Goal: Task Accomplishment & Management: Manage account settings

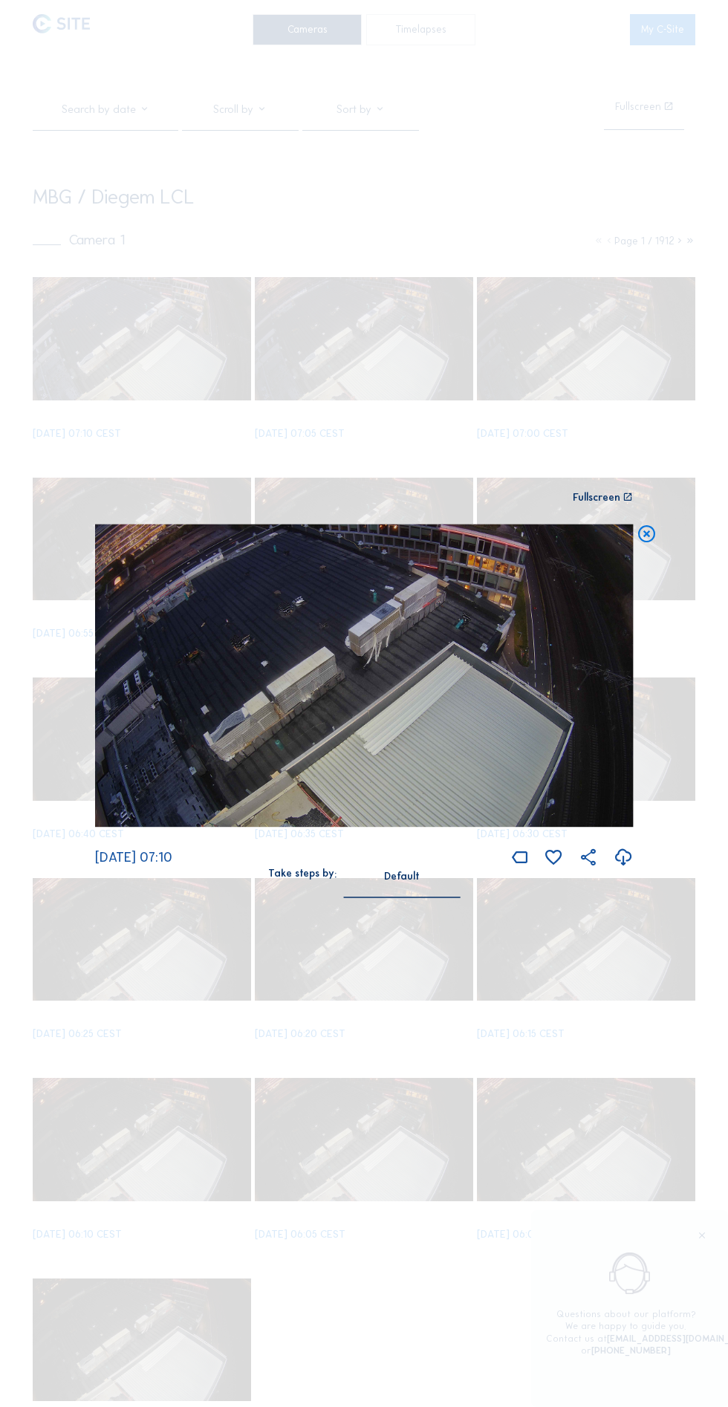
scroll to position [51, 0]
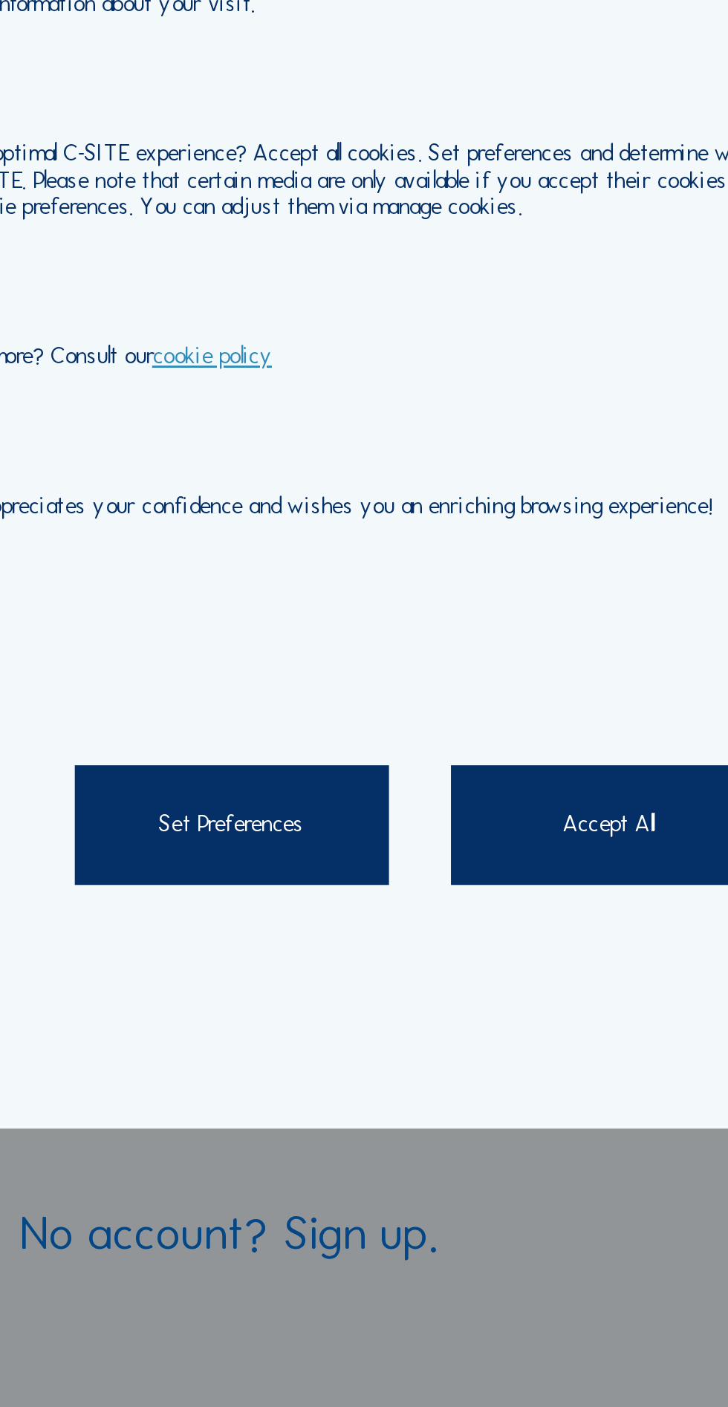
click at [314, 758] on div "Set Preferences" at bounding box center [287, 742] width 109 height 42
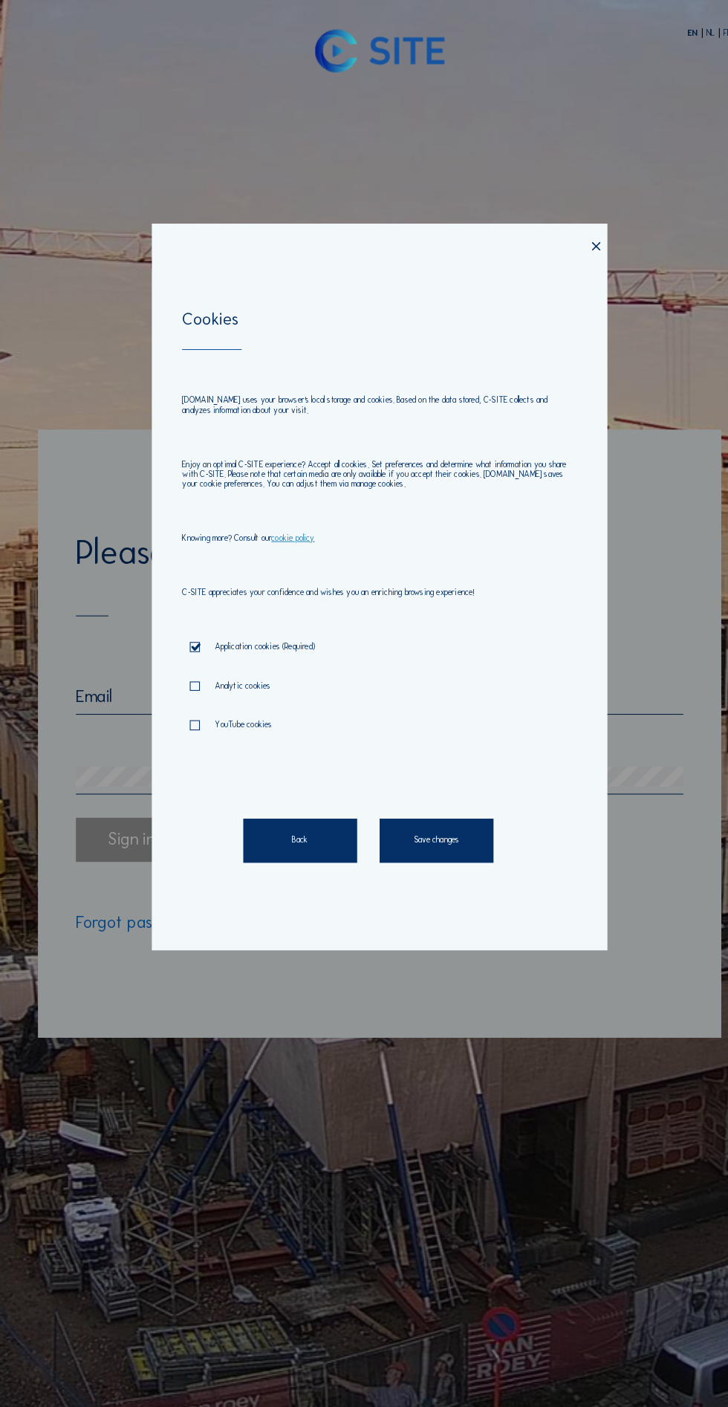
click at [457, 828] on div "Save changes" at bounding box center [418, 806] width 109 height 42
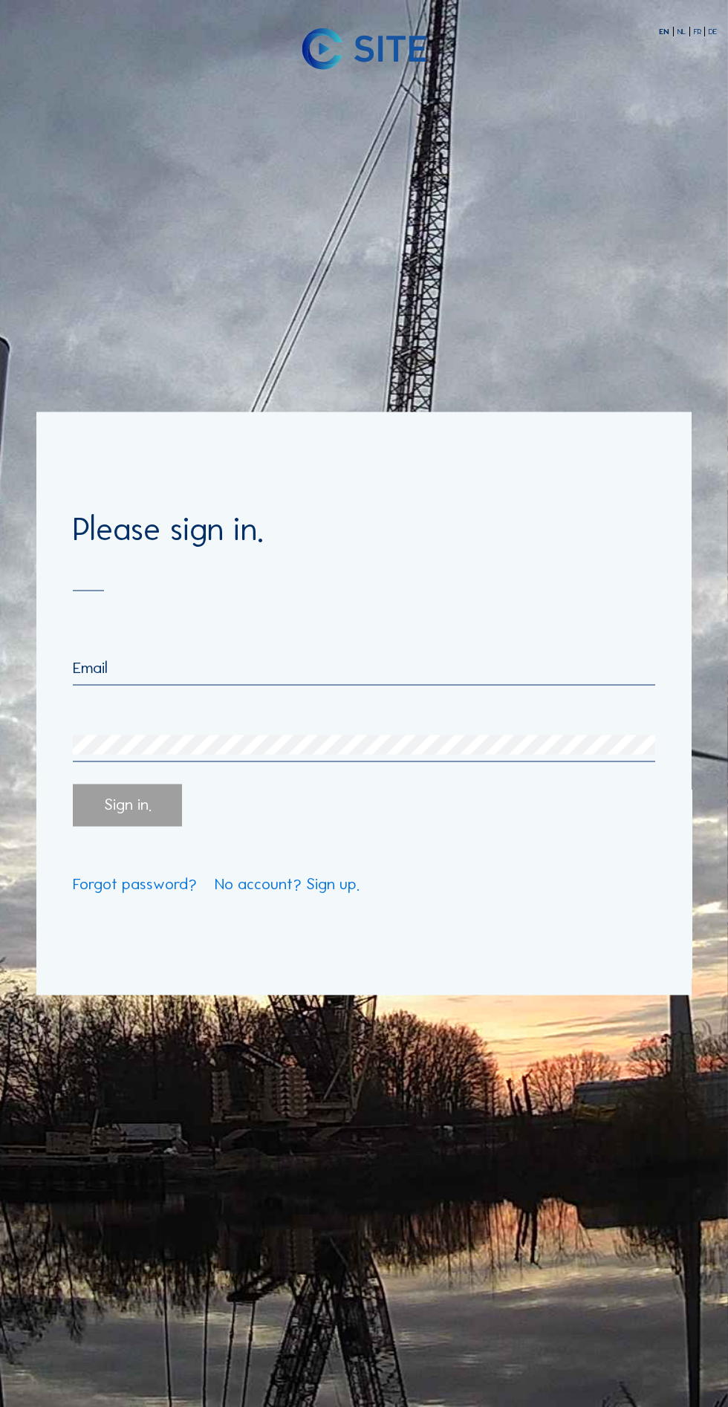
click at [290, 678] on input "email" at bounding box center [364, 667] width 582 height 19
type input "[PERSON_NAME][EMAIL_ADDRESS][DOMAIN_NAME]"
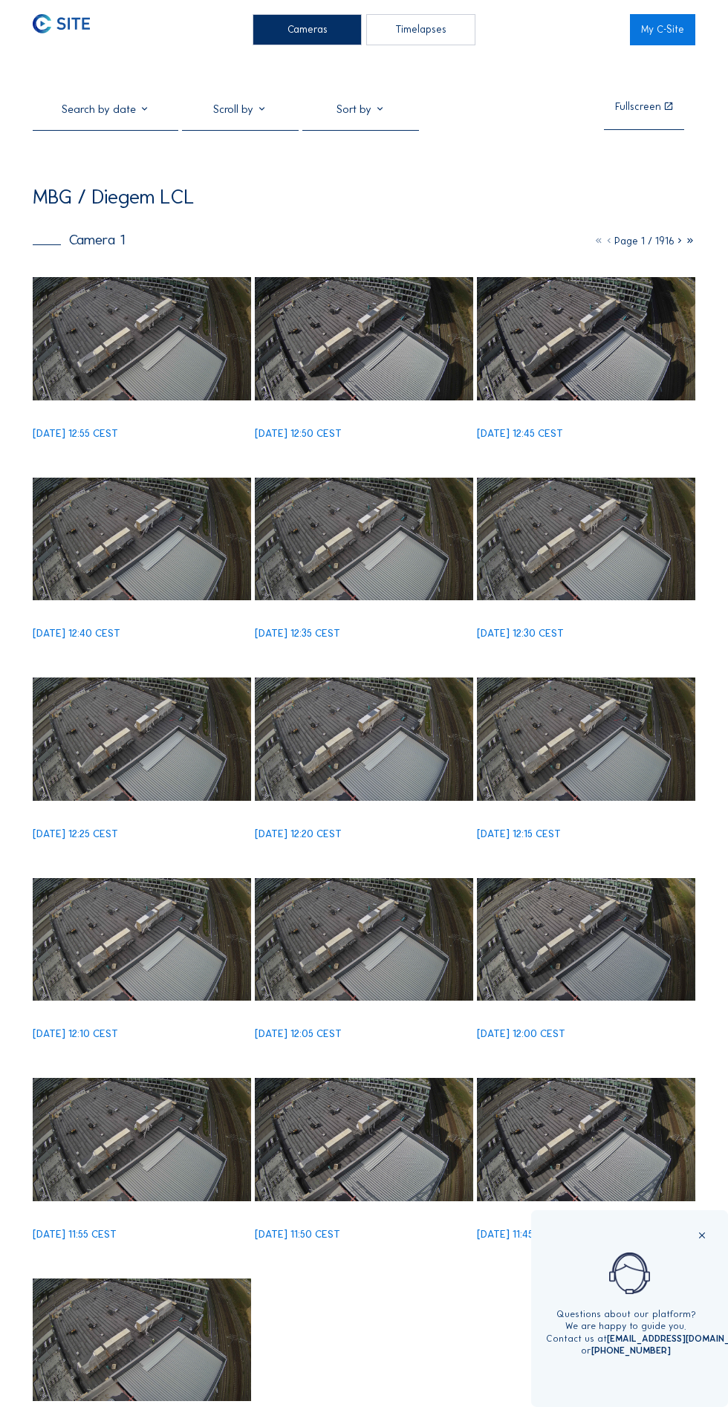
click at [159, 343] on img at bounding box center [142, 338] width 218 height 123
